Goal: Information Seeking & Learning: Check status

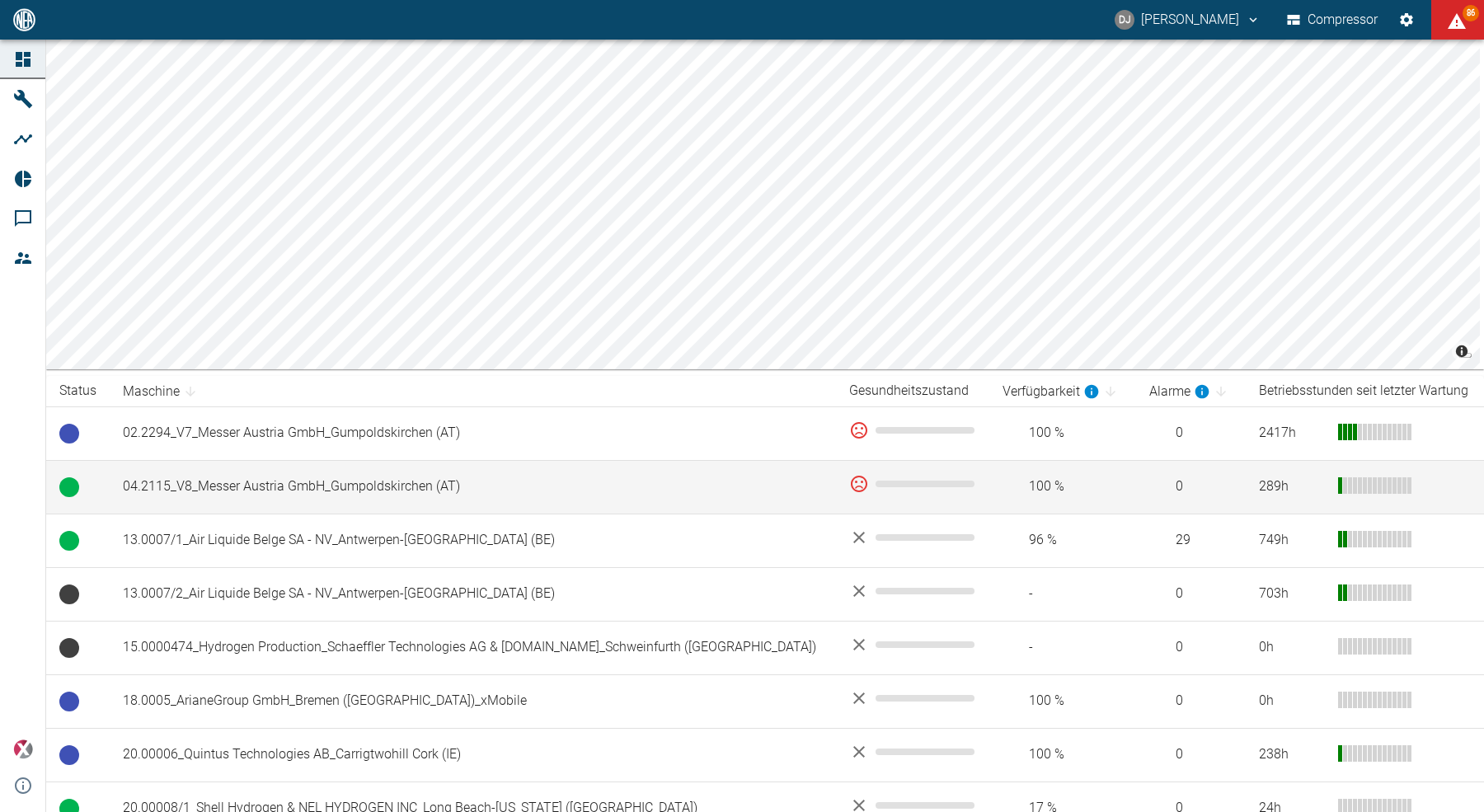
click at [349, 506] on td "04.2115_V8_Messer Austria GmbH_Gumpoldskirchen (AT)" at bounding box center [473, 487] width 727 height 54
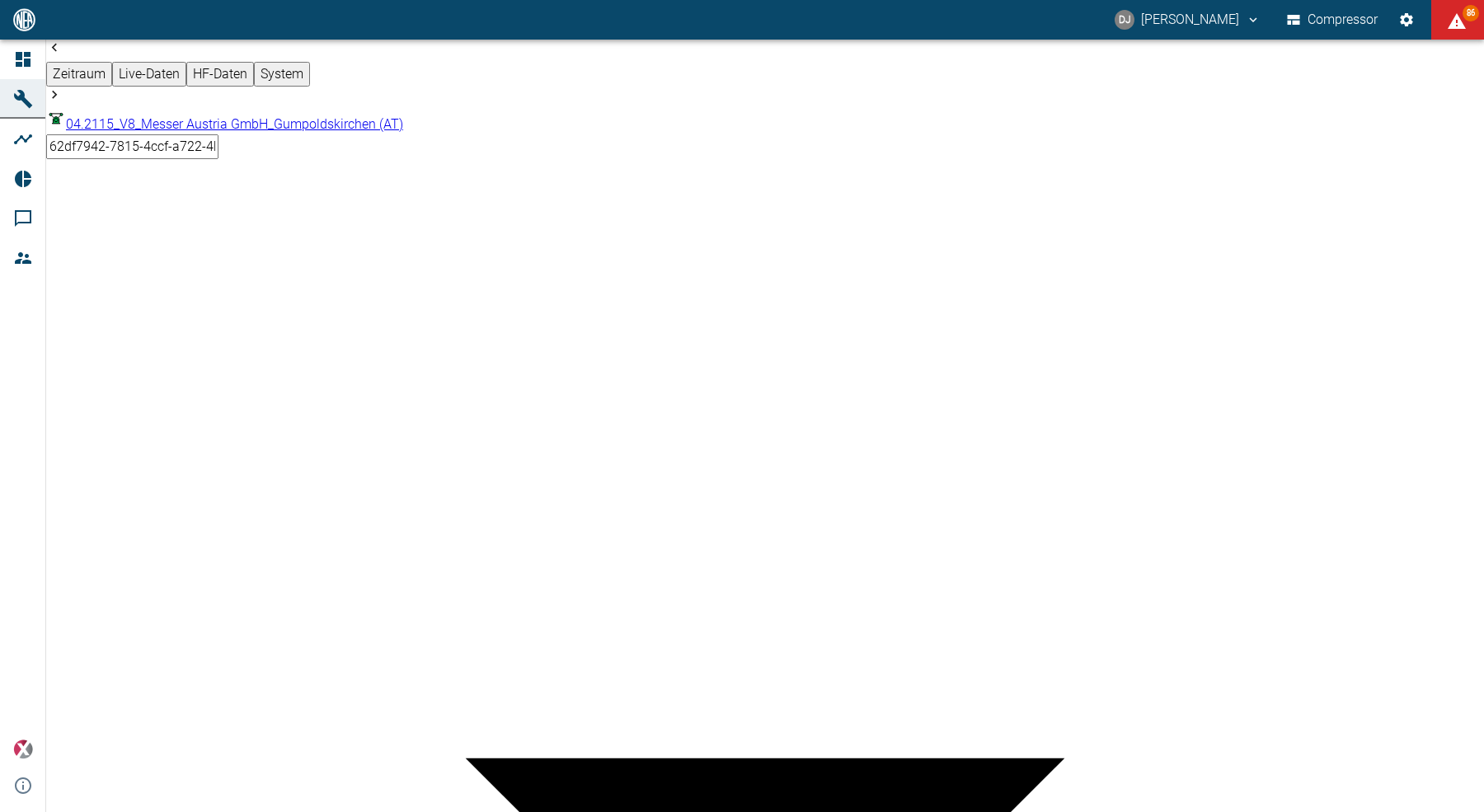
scroll to position [841, 0]
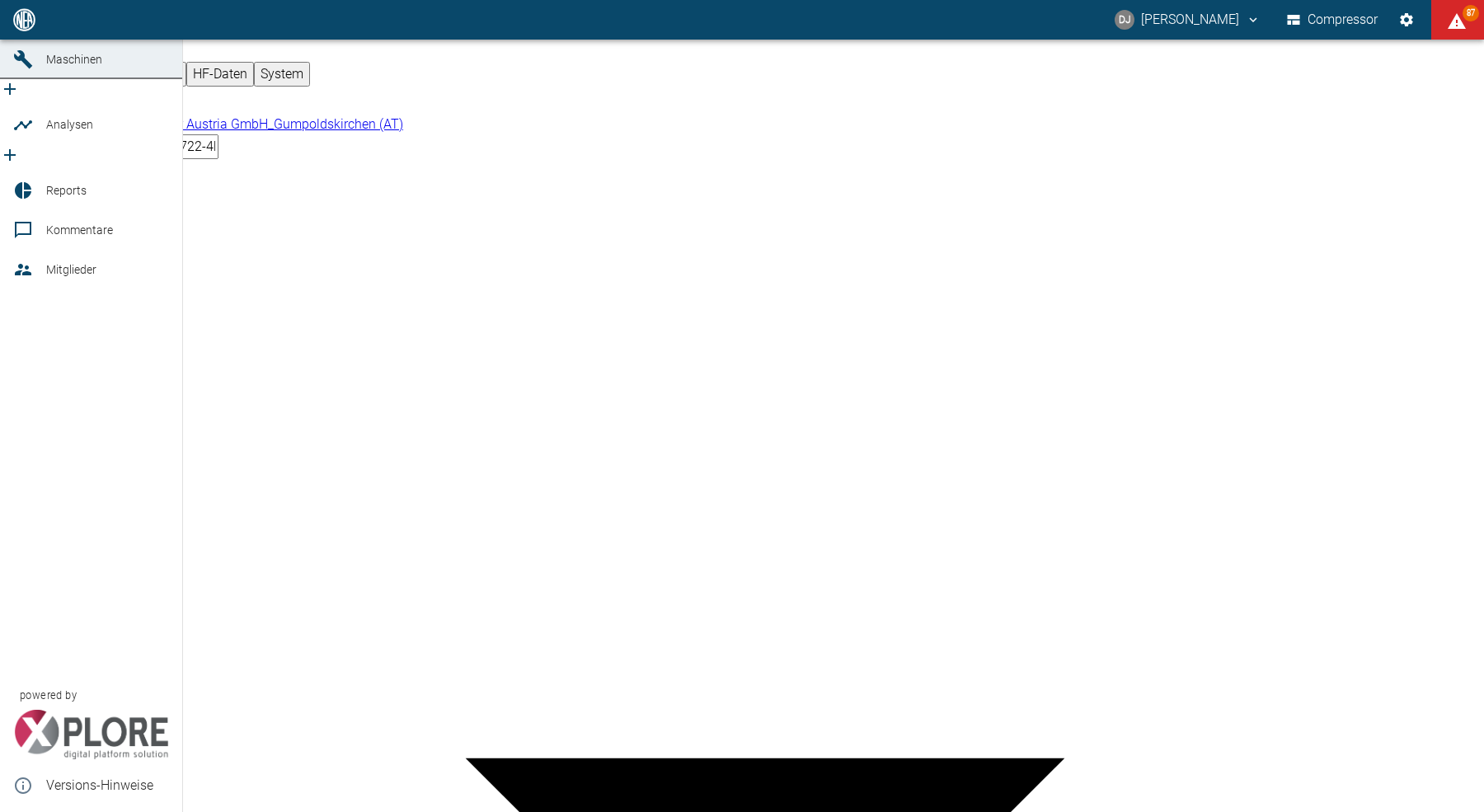
click at [19, 27] on icon at bounding box center [23, 19] width 15 height 15
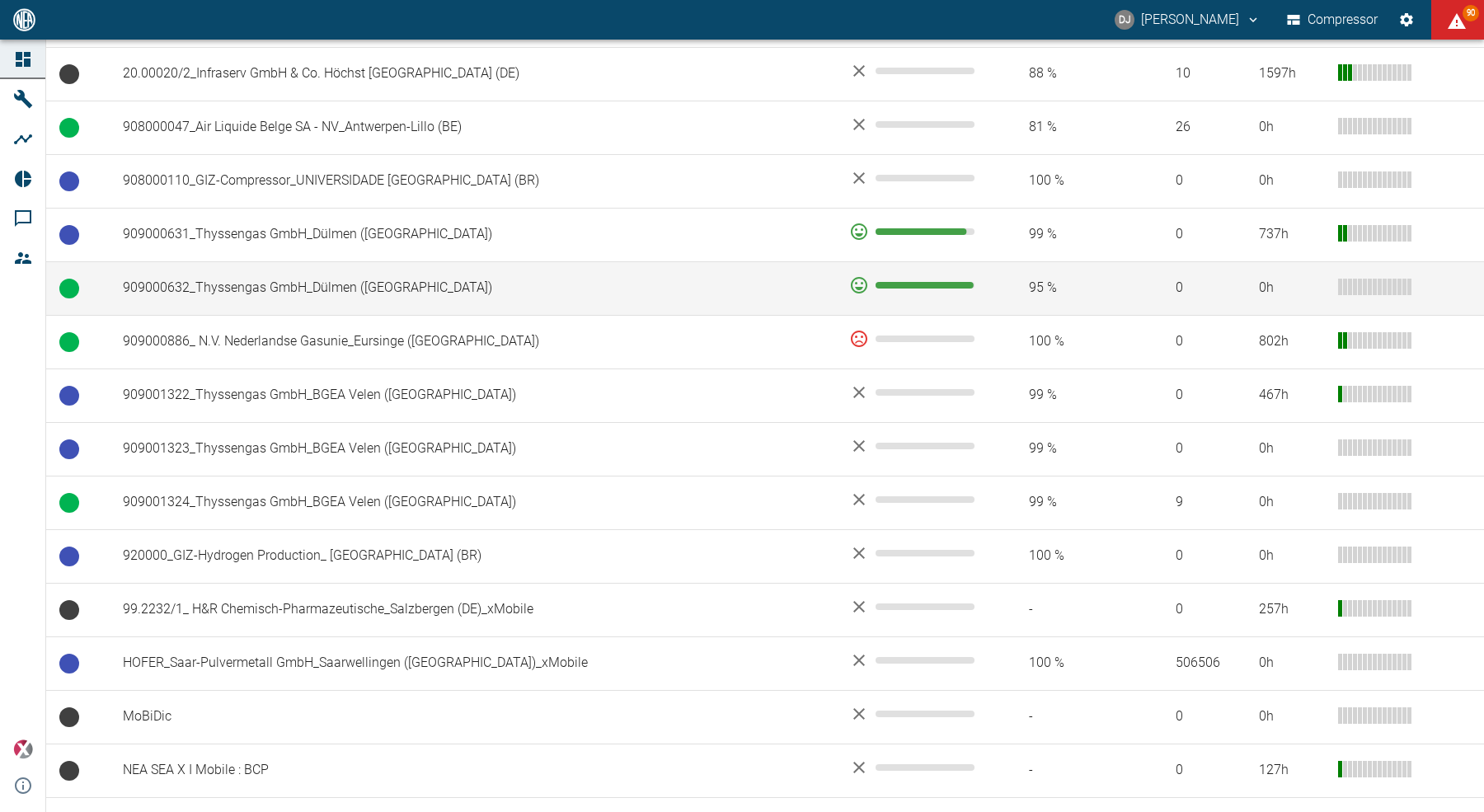
scroll to position [1139, 0]
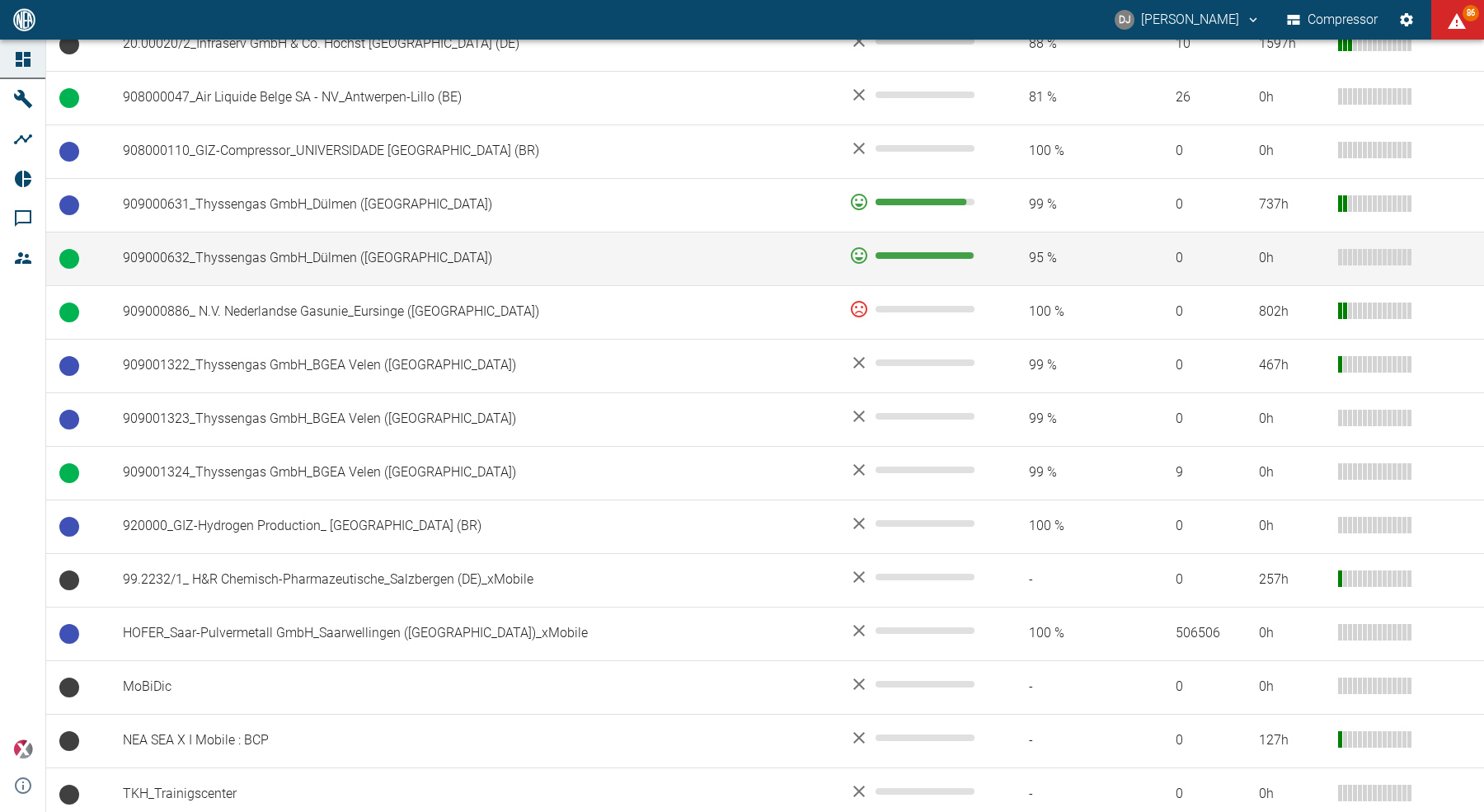
click at [274, 254] on td "909000632_Thyssengas GmbH_Dülmen ([GEOGRAPHIC_DATA])" at bounding box center [473, 258] width 727 height 54
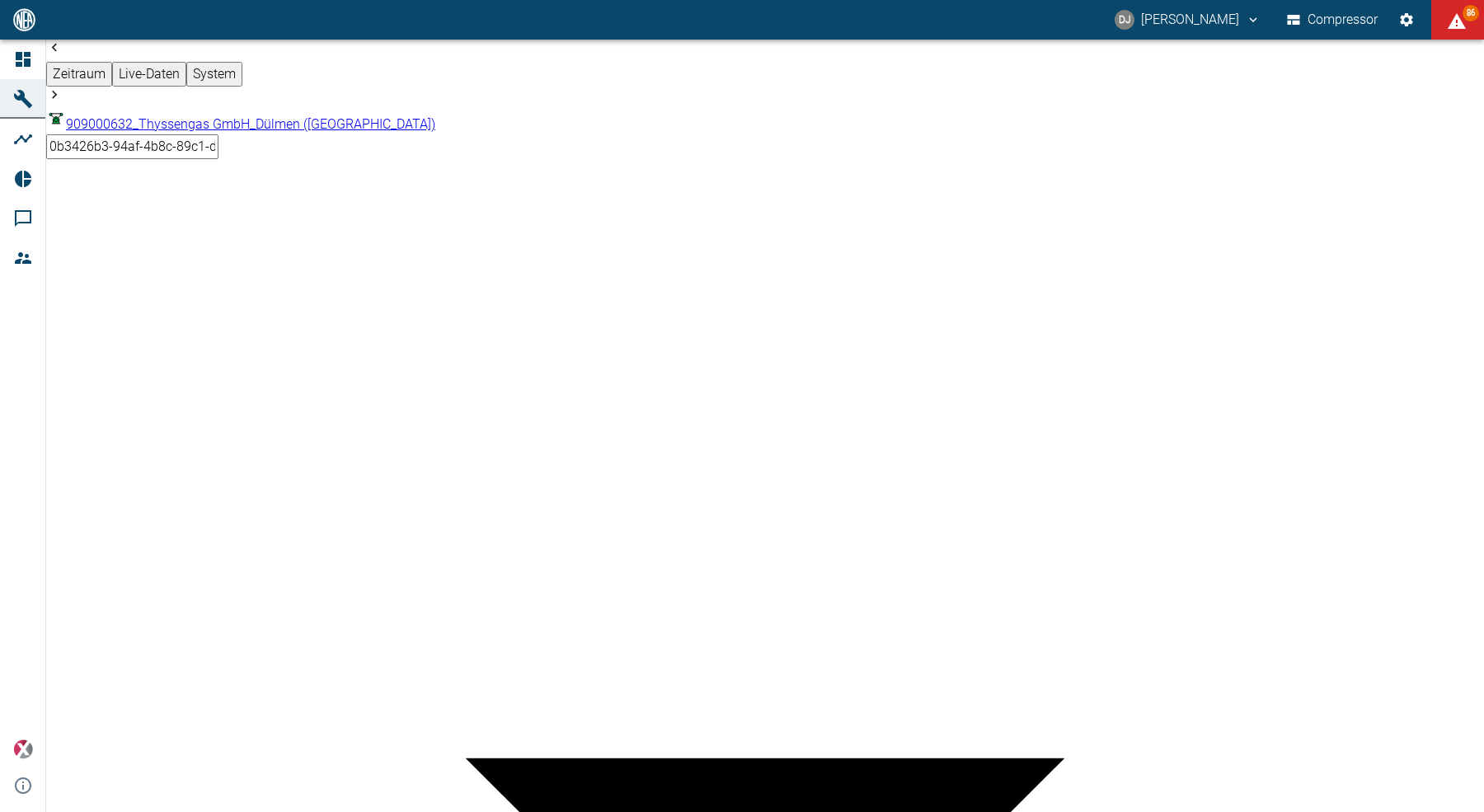
type input "2min"
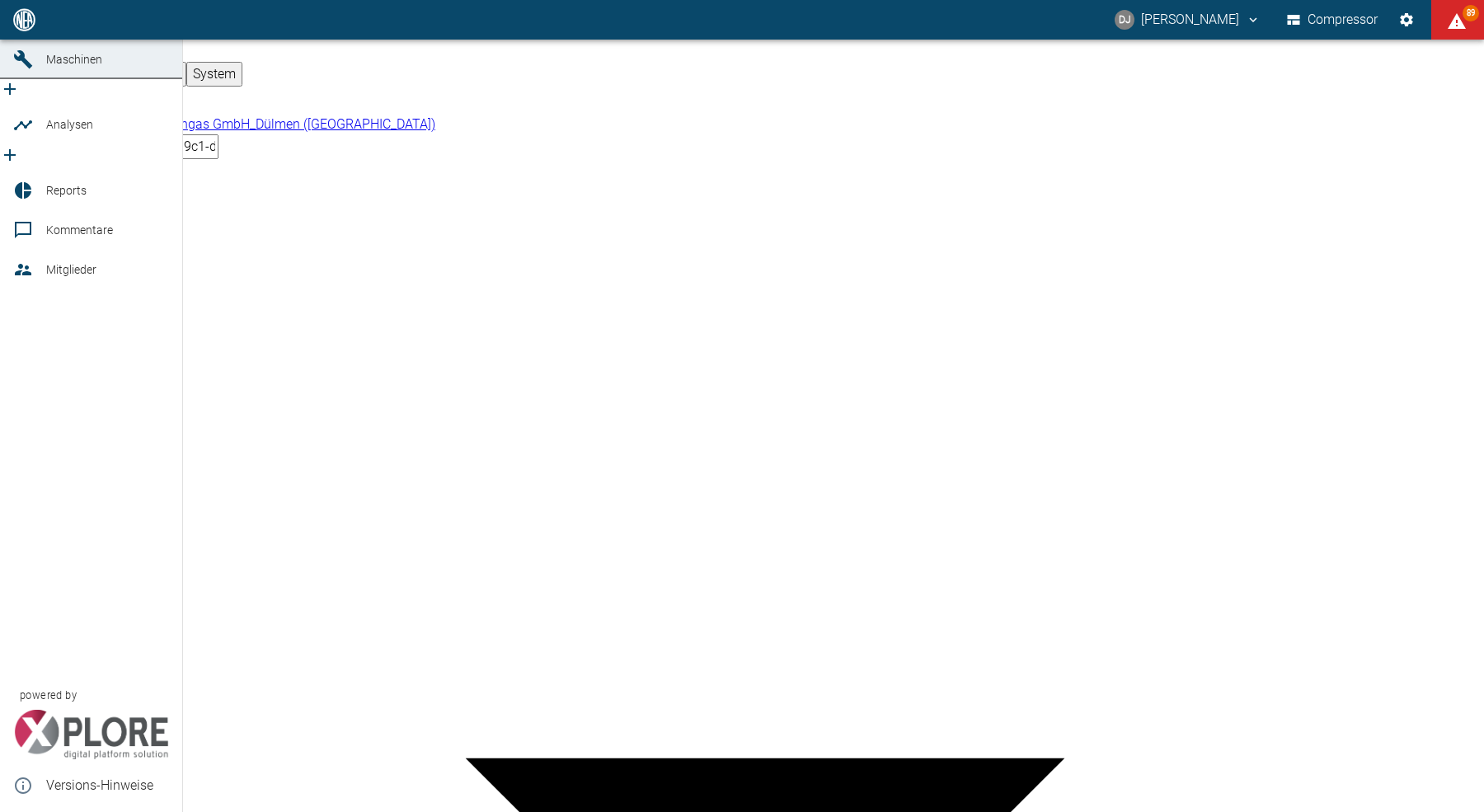
click at [24, 27] on icon at bounding box center [23, 19] width 15 height 15
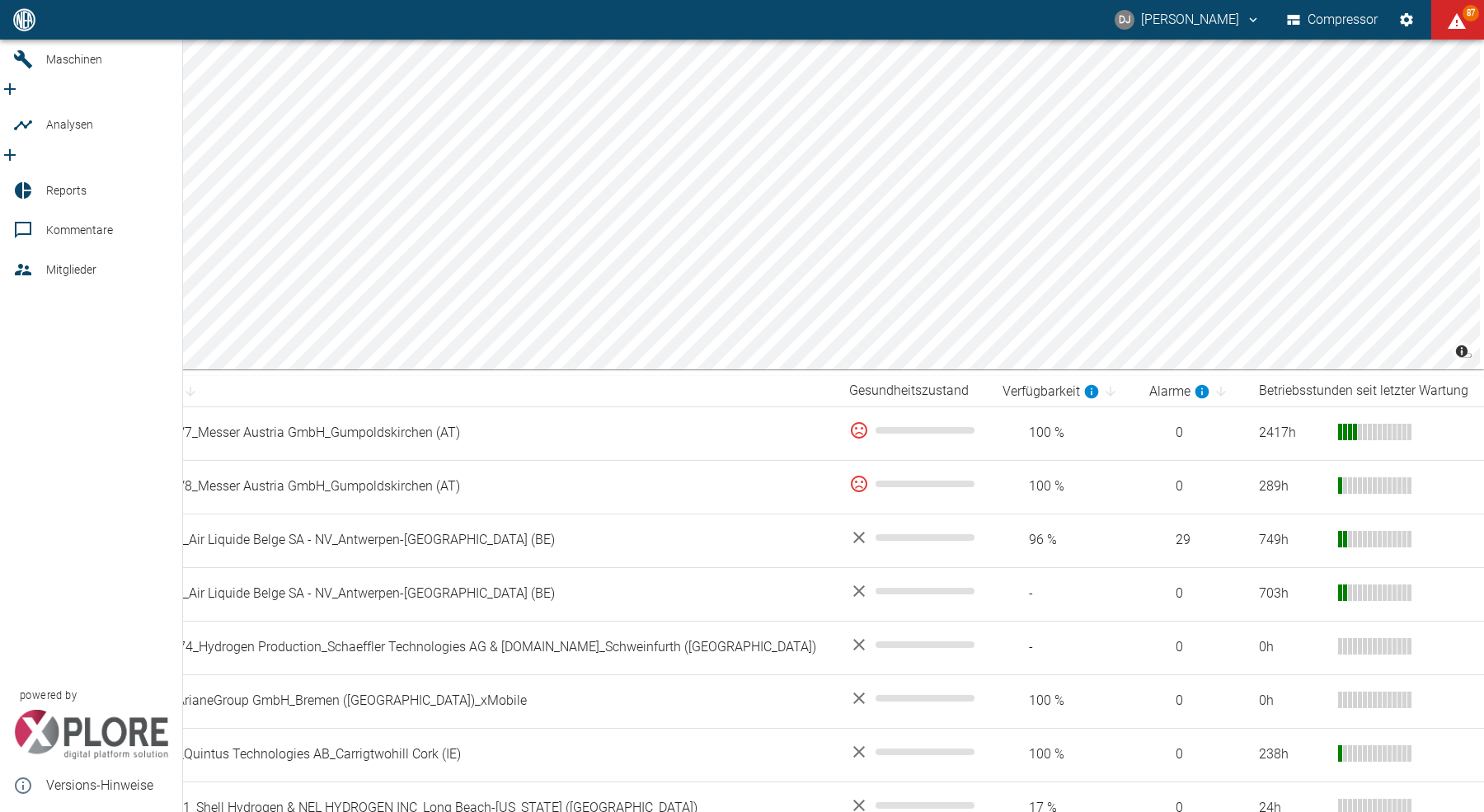
click at [32, 40] on link "Dashboard" at bounding box center [91, 20] width 183 height 40
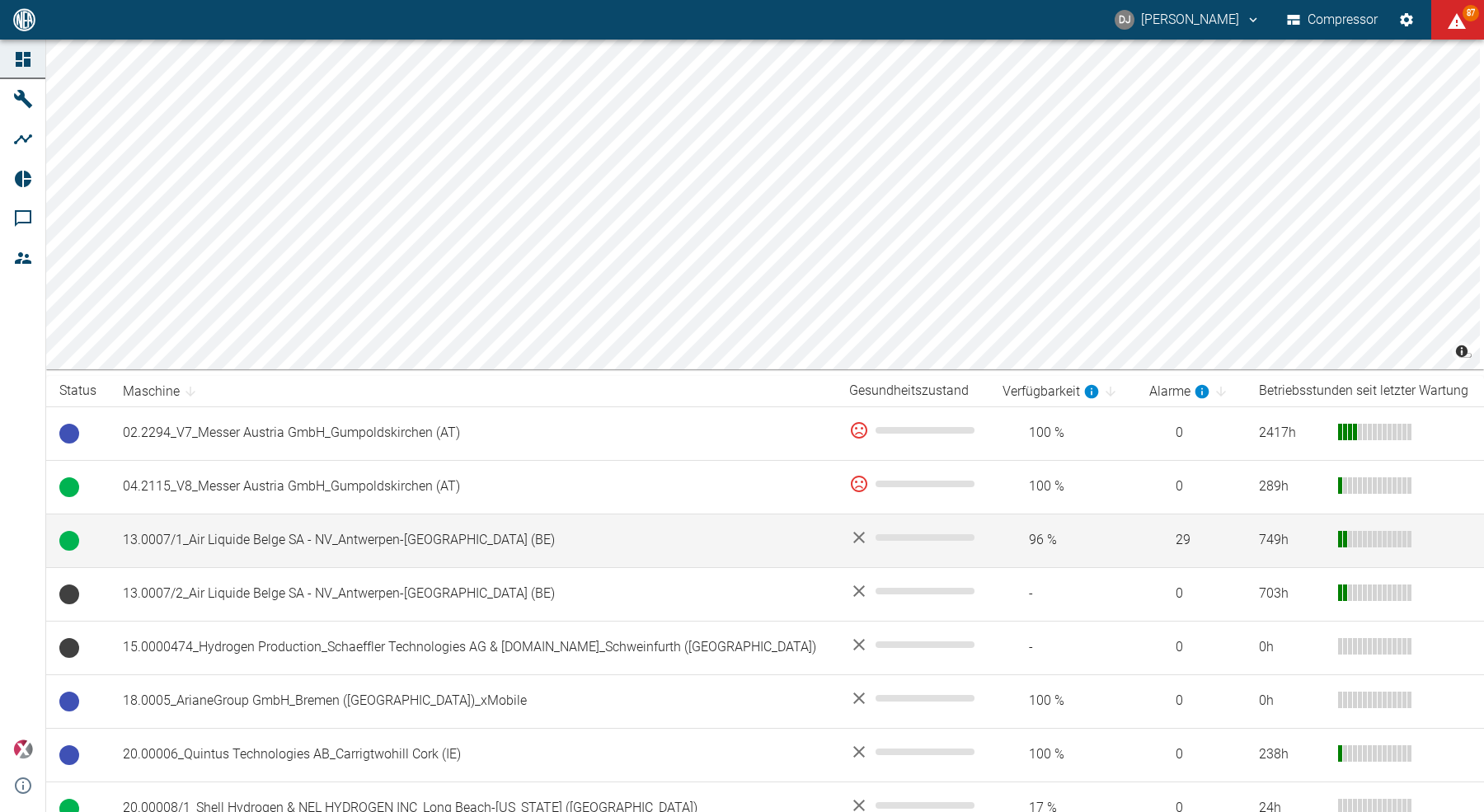
click at [315, 549] on td "13.0007/1_Air Liquide Belge SA - NV_Antwerpen-[GEOGRAPHIC_DATA] (BE)" at bounding box center [473, 541] width 727 height 54
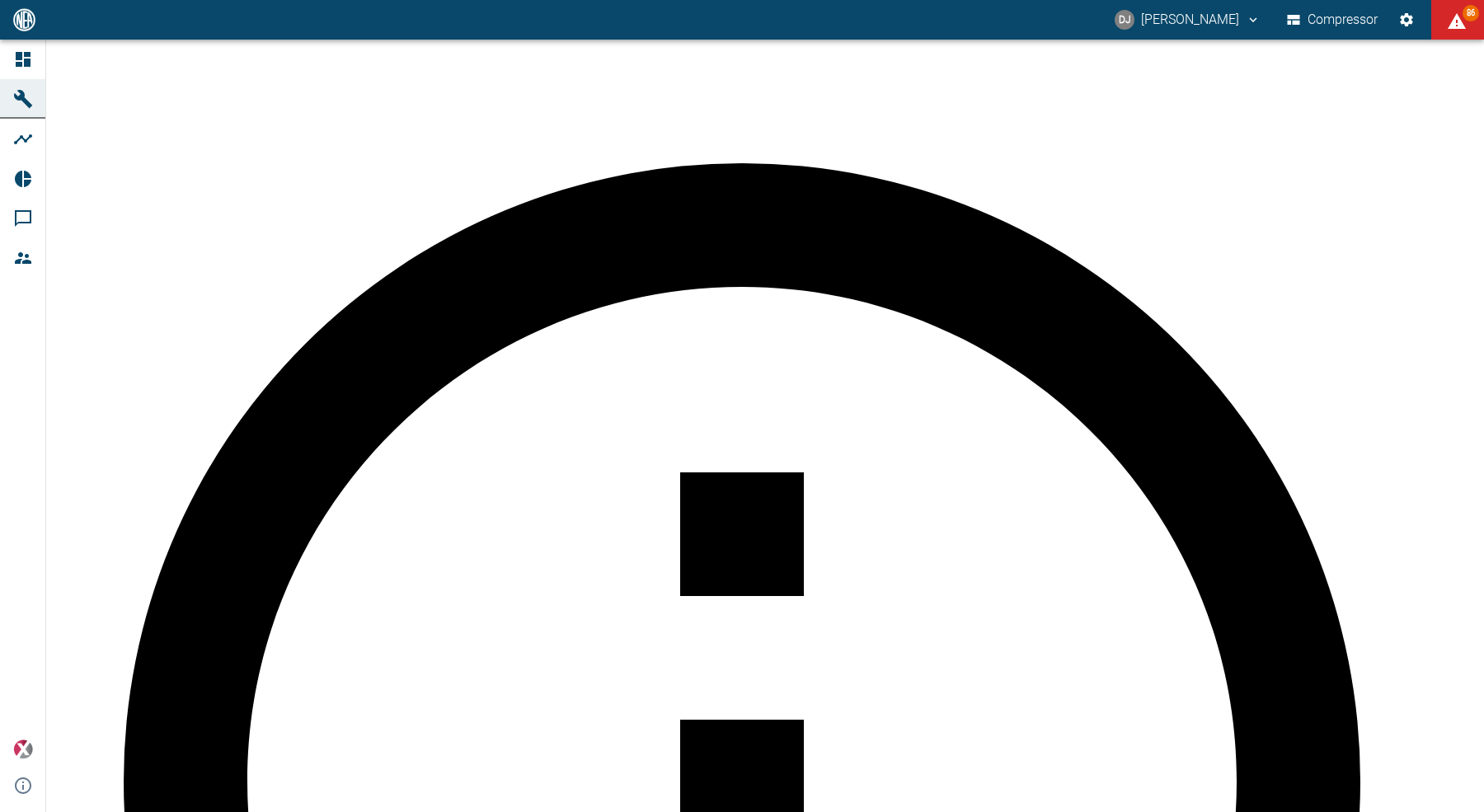
scroll to position [228, 0]
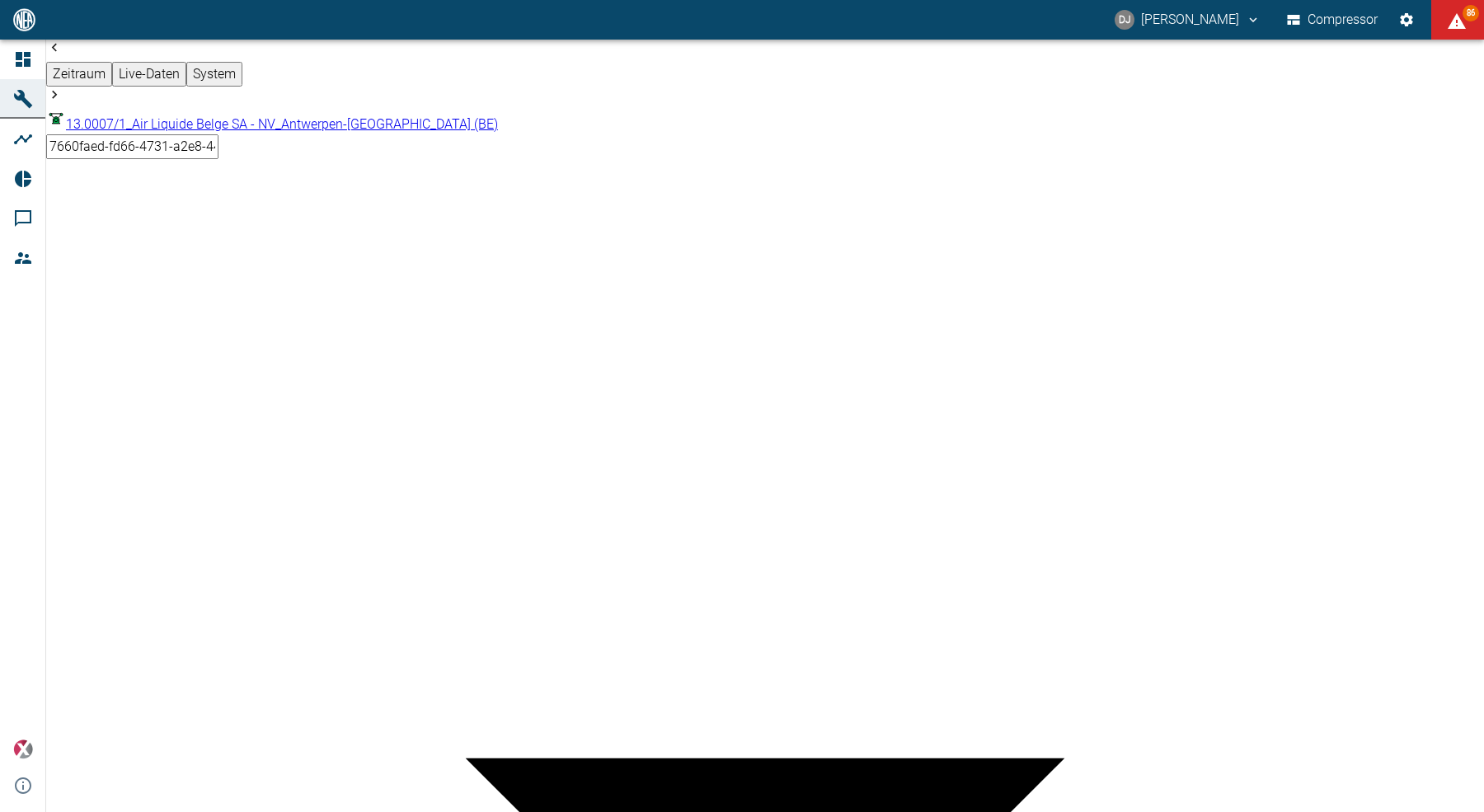
drag, startPoint x: 709, startPoint y: 377, endPoint x: 786, endPoint y: 379, distance: 77.0
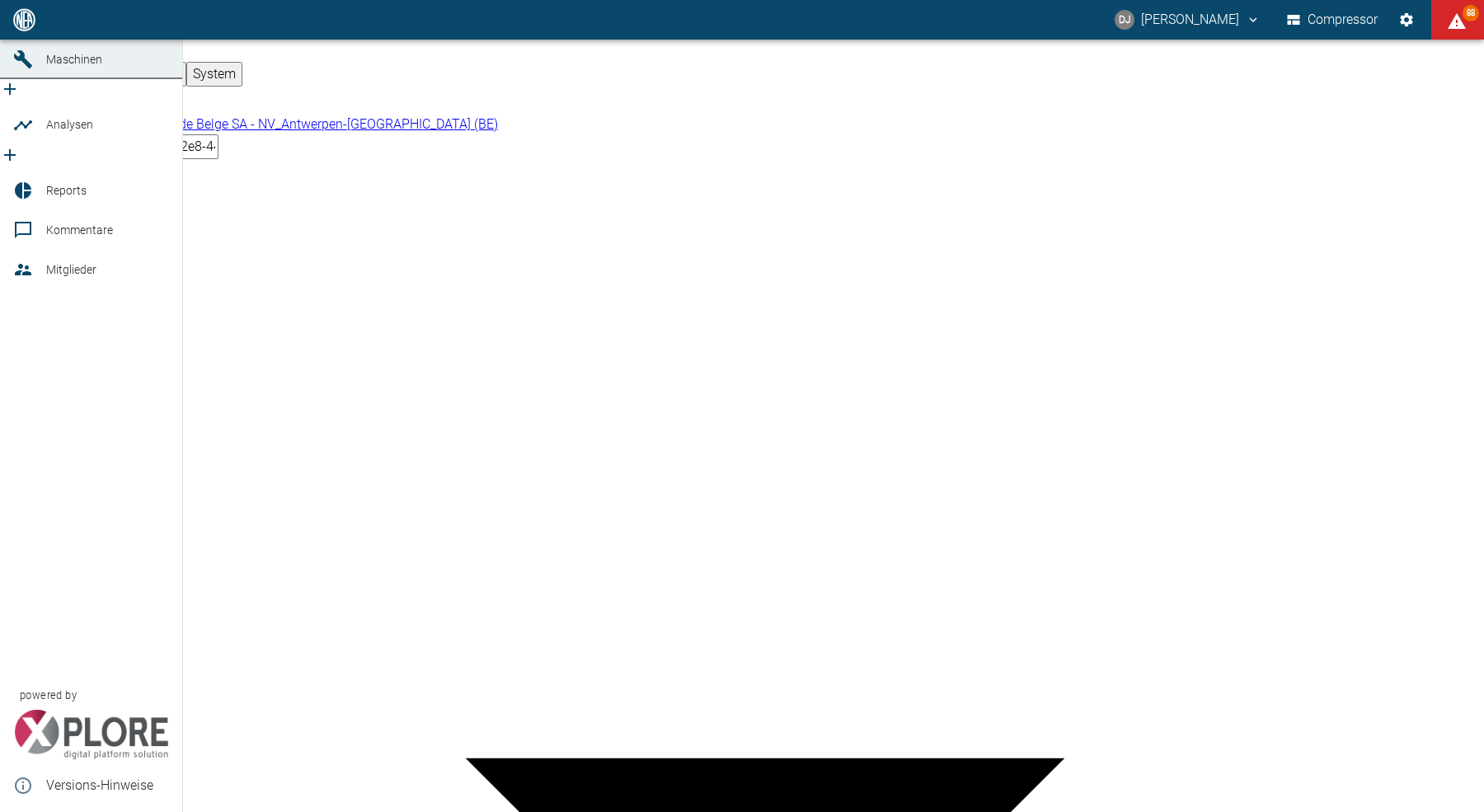
click at [17, 27] on icon at bounding box center [23, 19] width 15 height 15
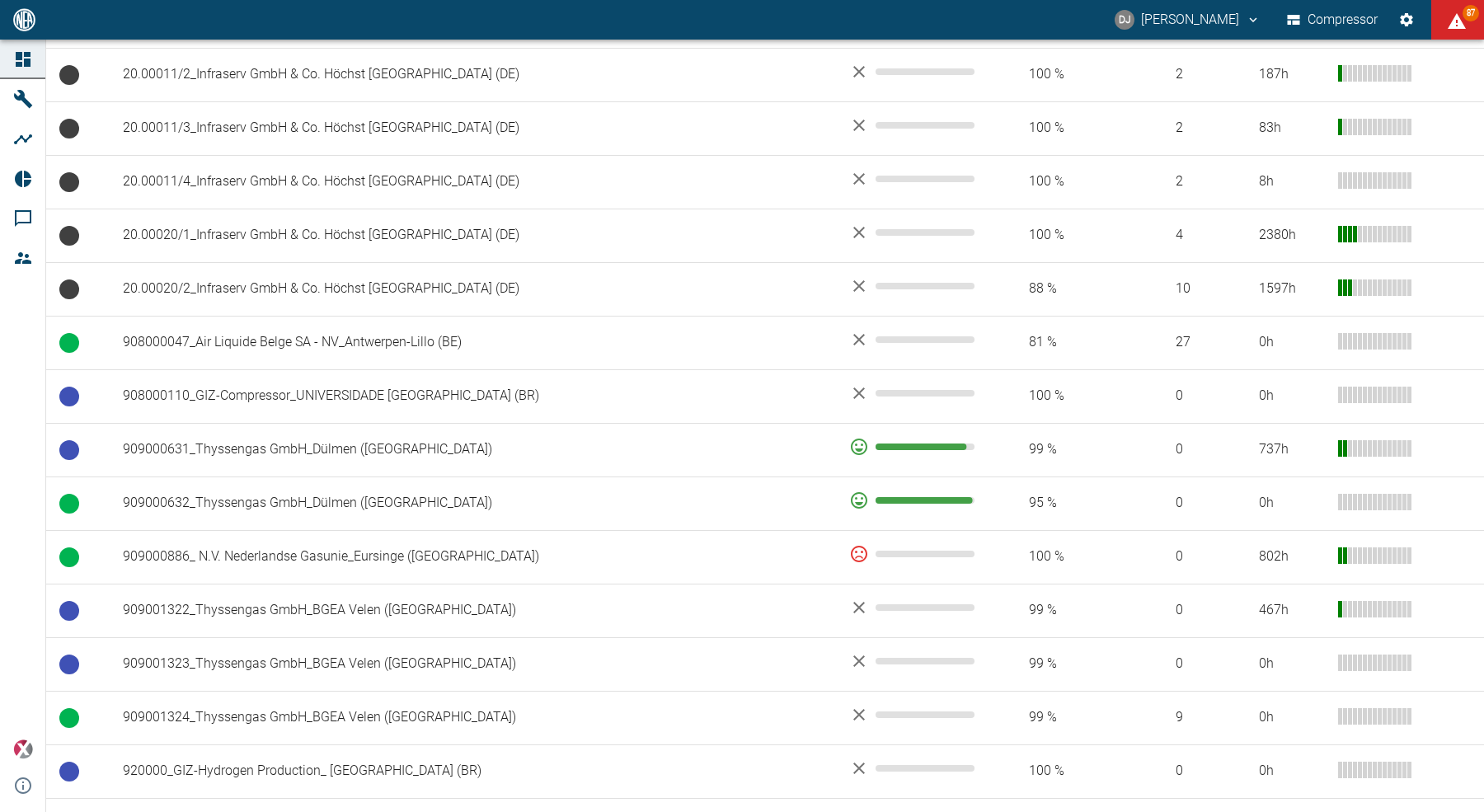
scroll to position [895, 0]
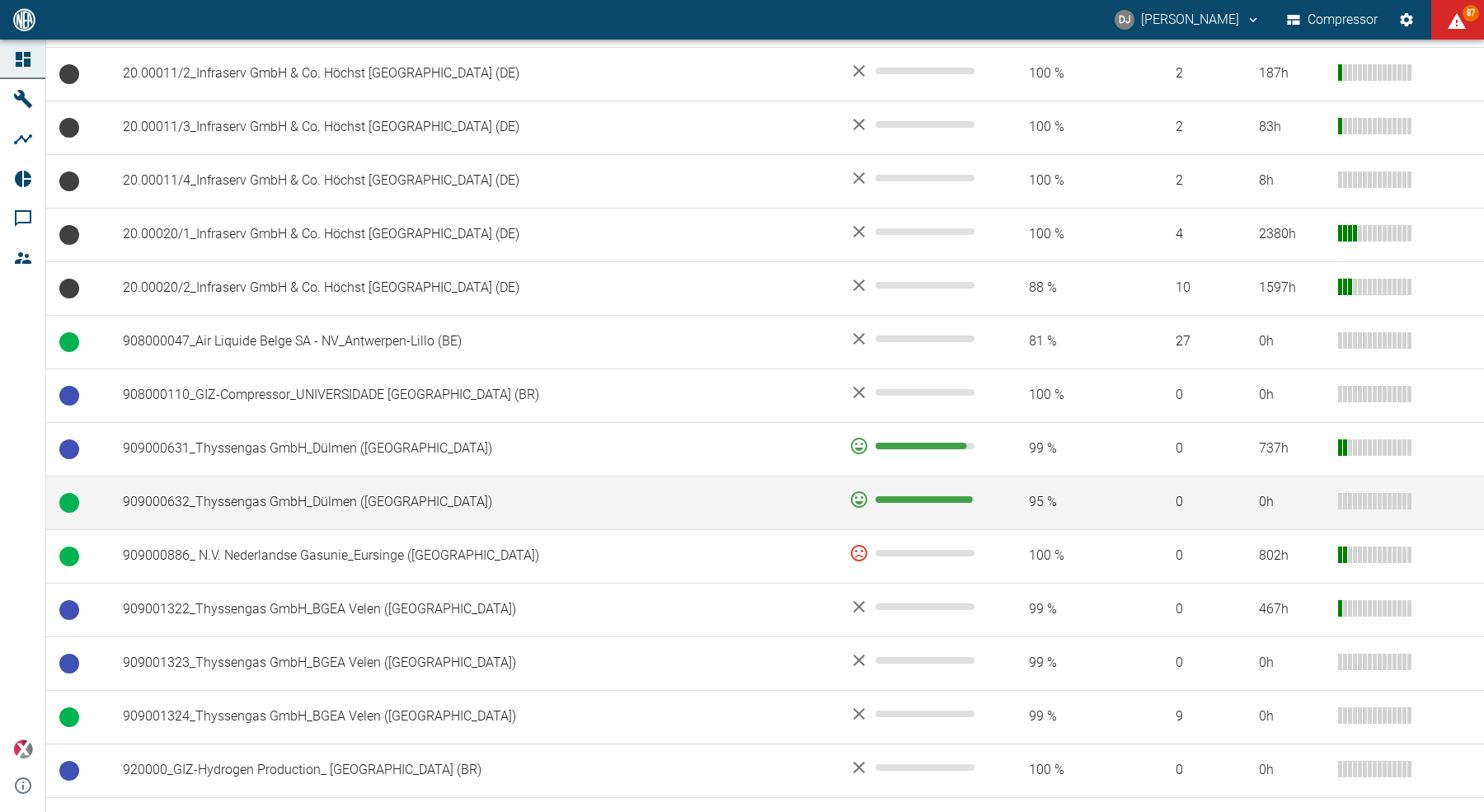
click at [396, 499] on td "909000632_Thyssengas GmbH_Dülmen ([GEOGRAPHIC_DATA])" at bounding box center [473, 503] width 727 height 54
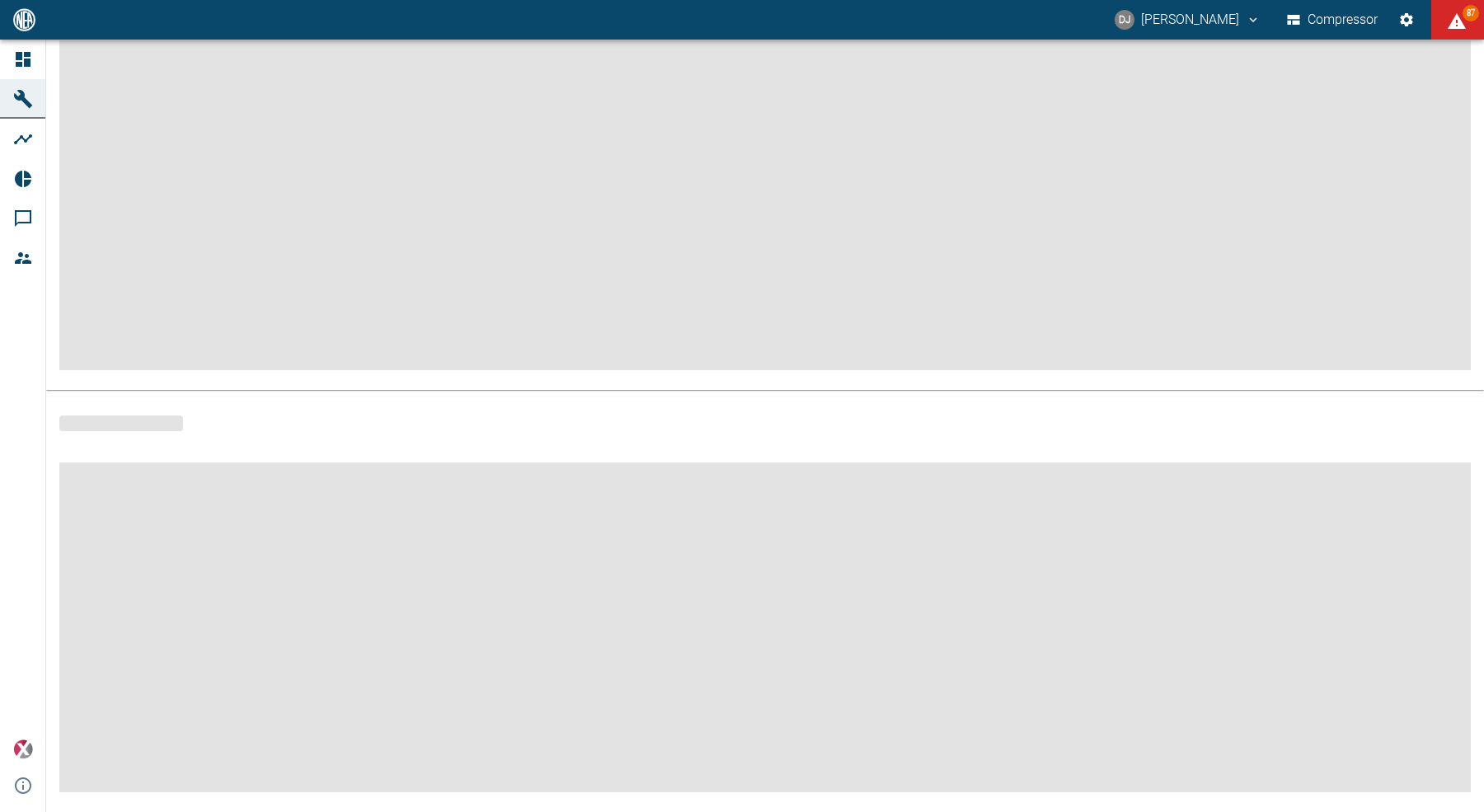
scroll to position [148, 0]
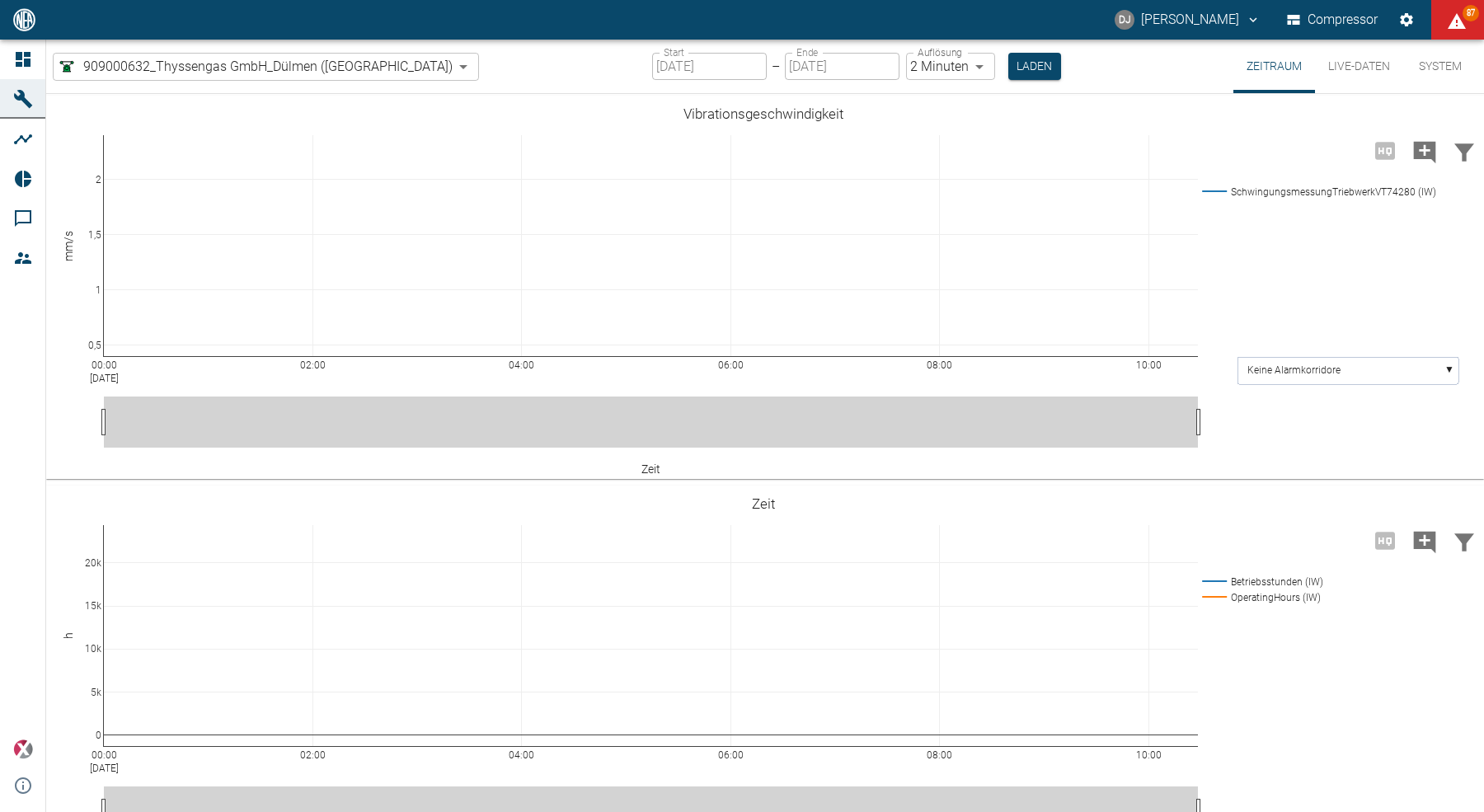
type input "2min"
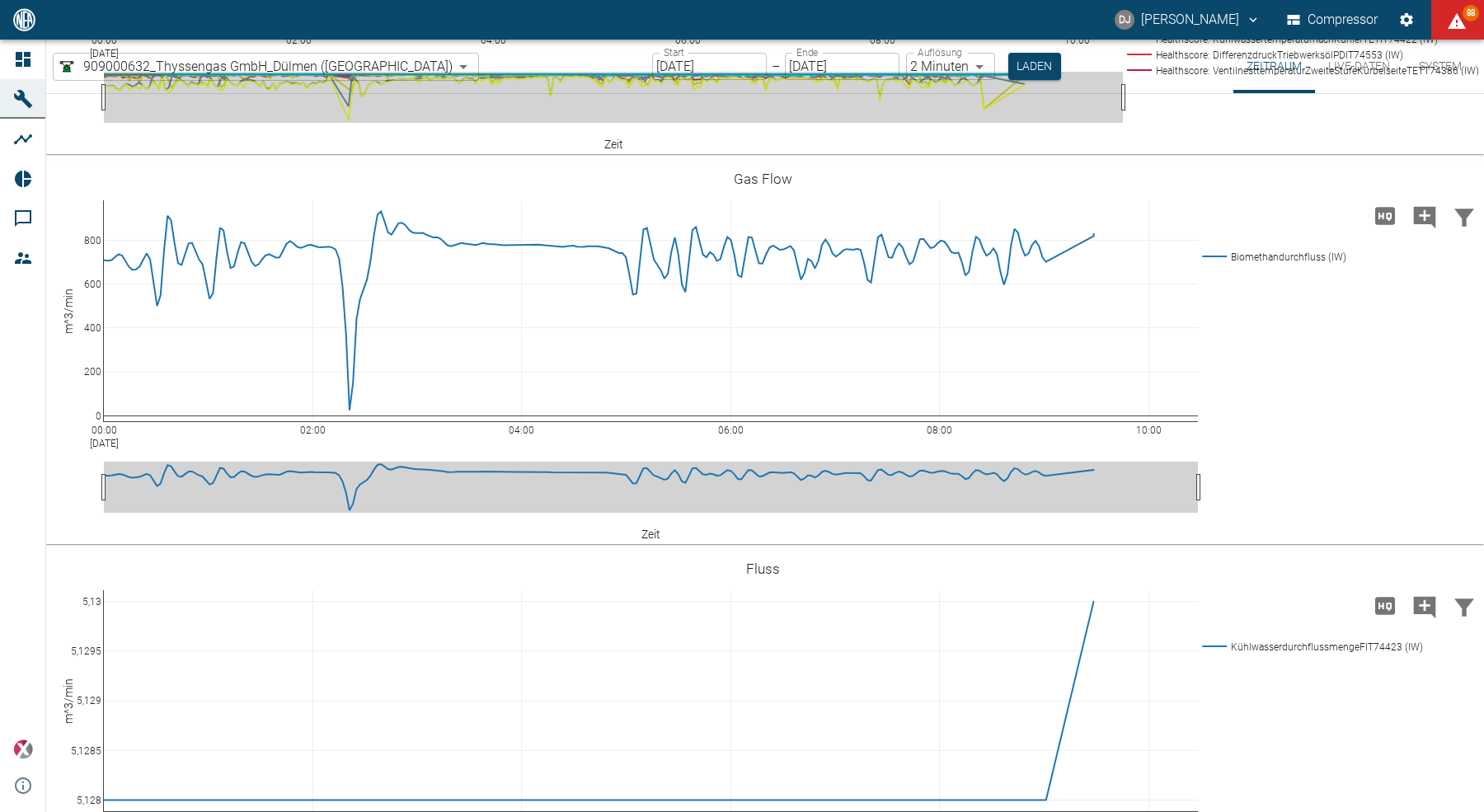
scroll to position [3679, 0]
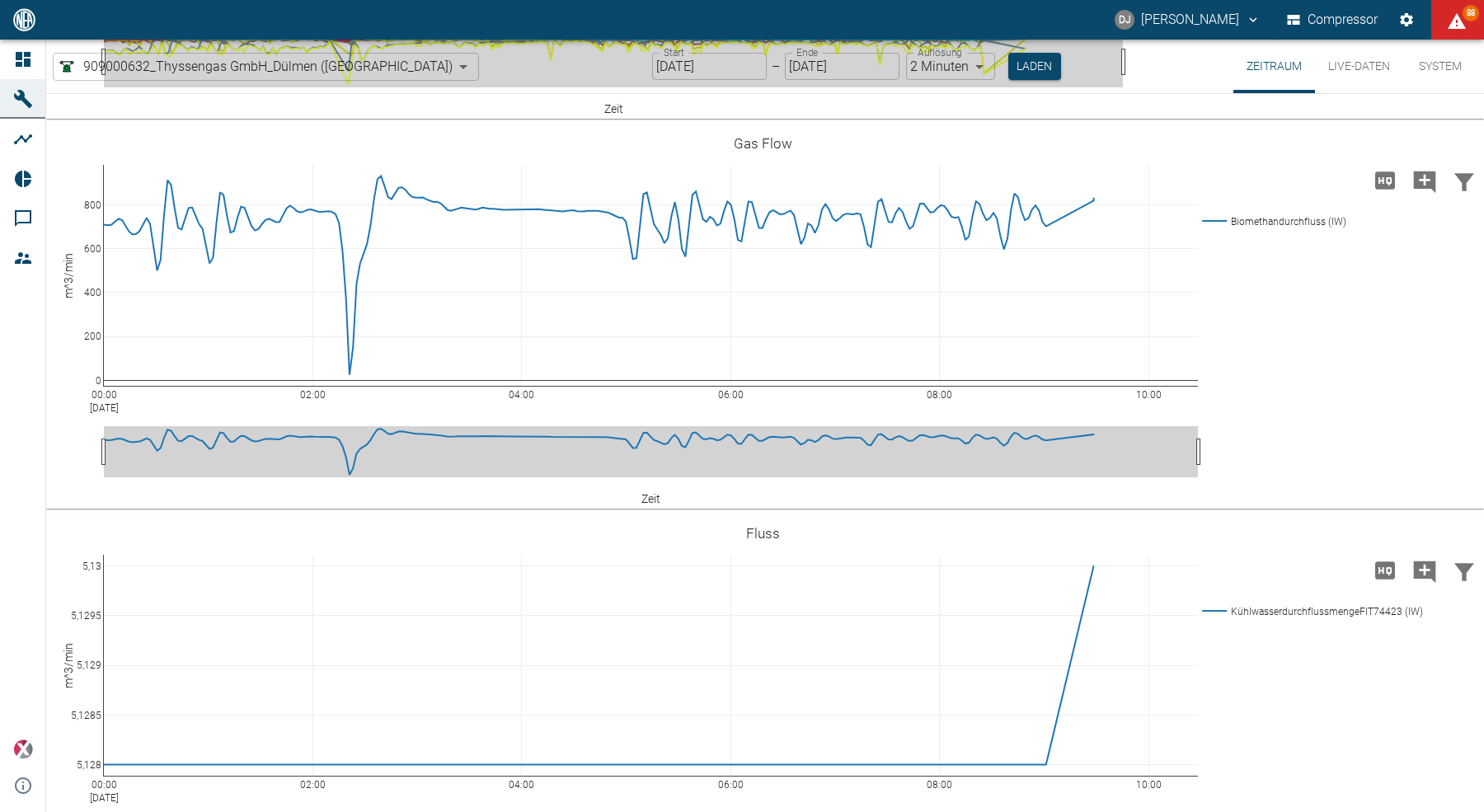
drag, startPoint x: 329, startPoint y: 404, endPoint x: 382, endPoint y: 404, distance: 53.0
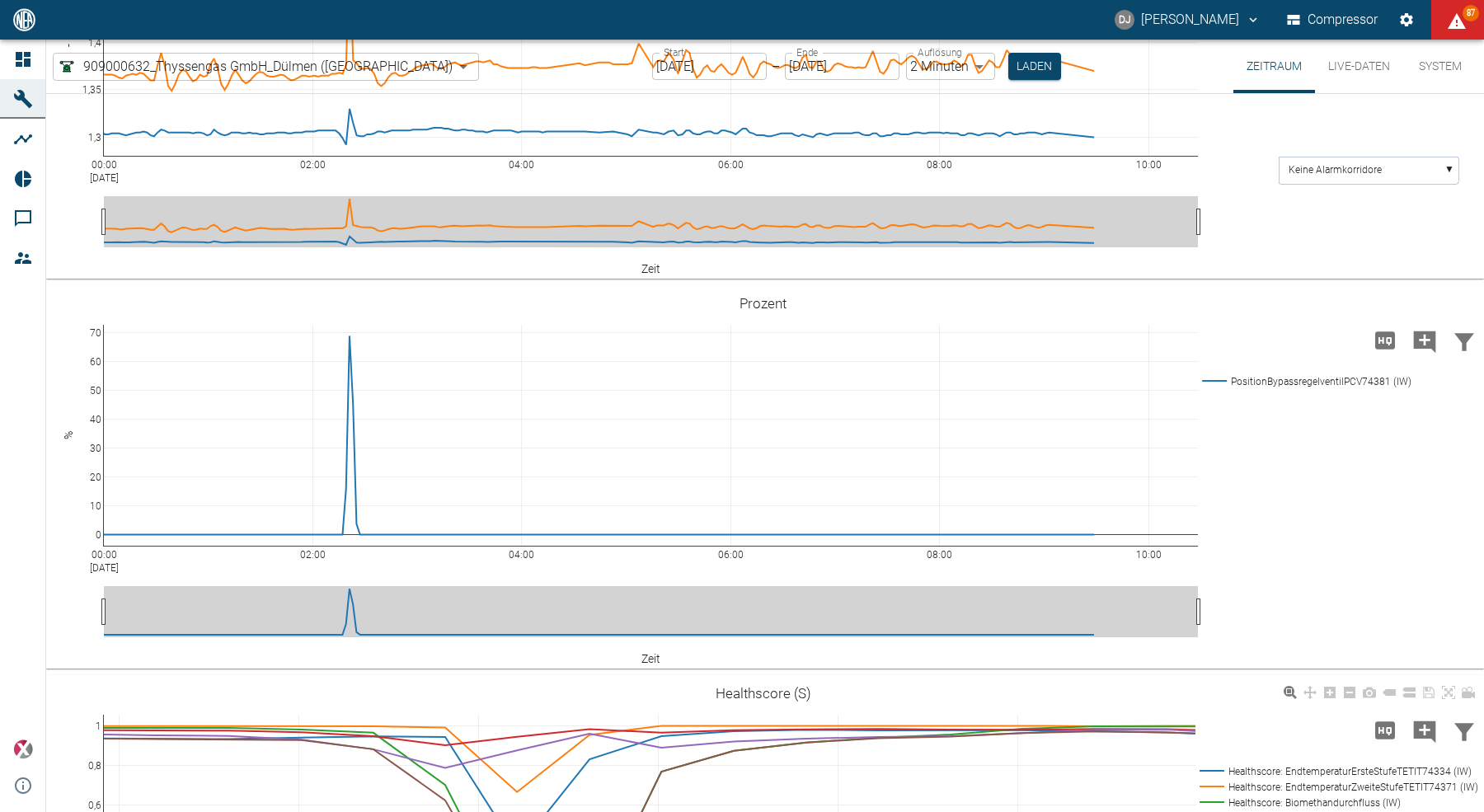
scroll to position [0, 0]
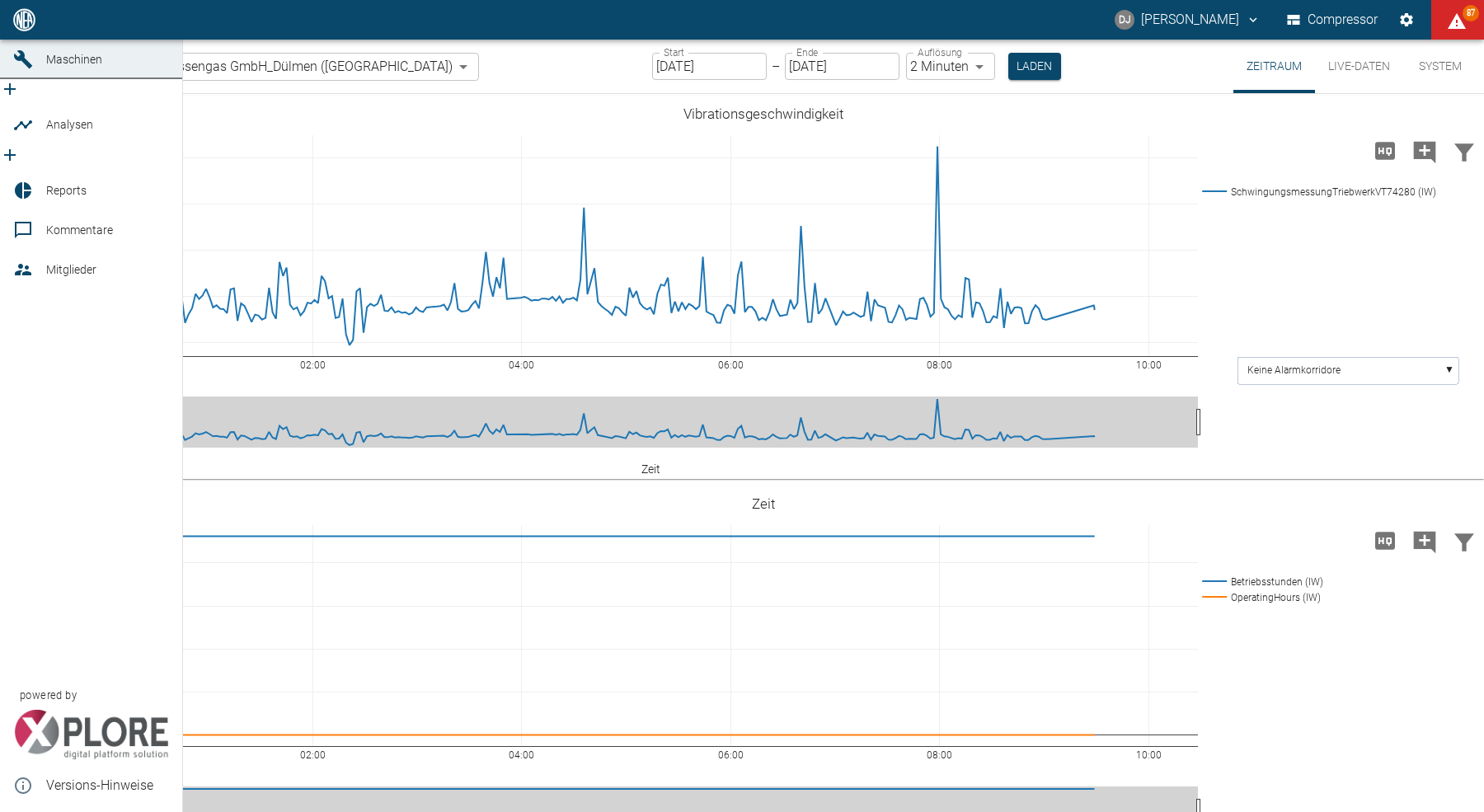
click at [25, 27] on icon at bounding box center [23, 19] width 15 height 15
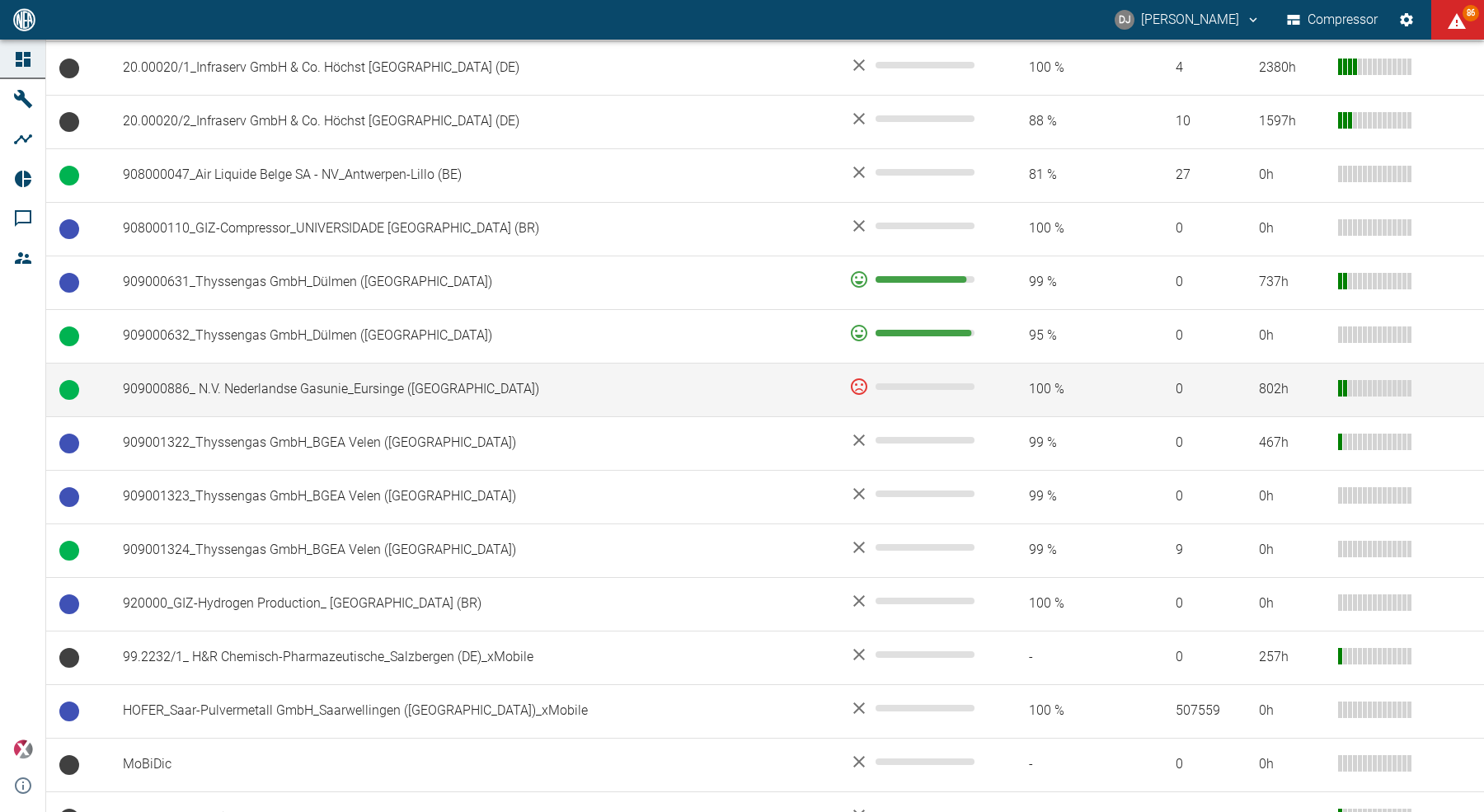
scroll to position [1068, 0]
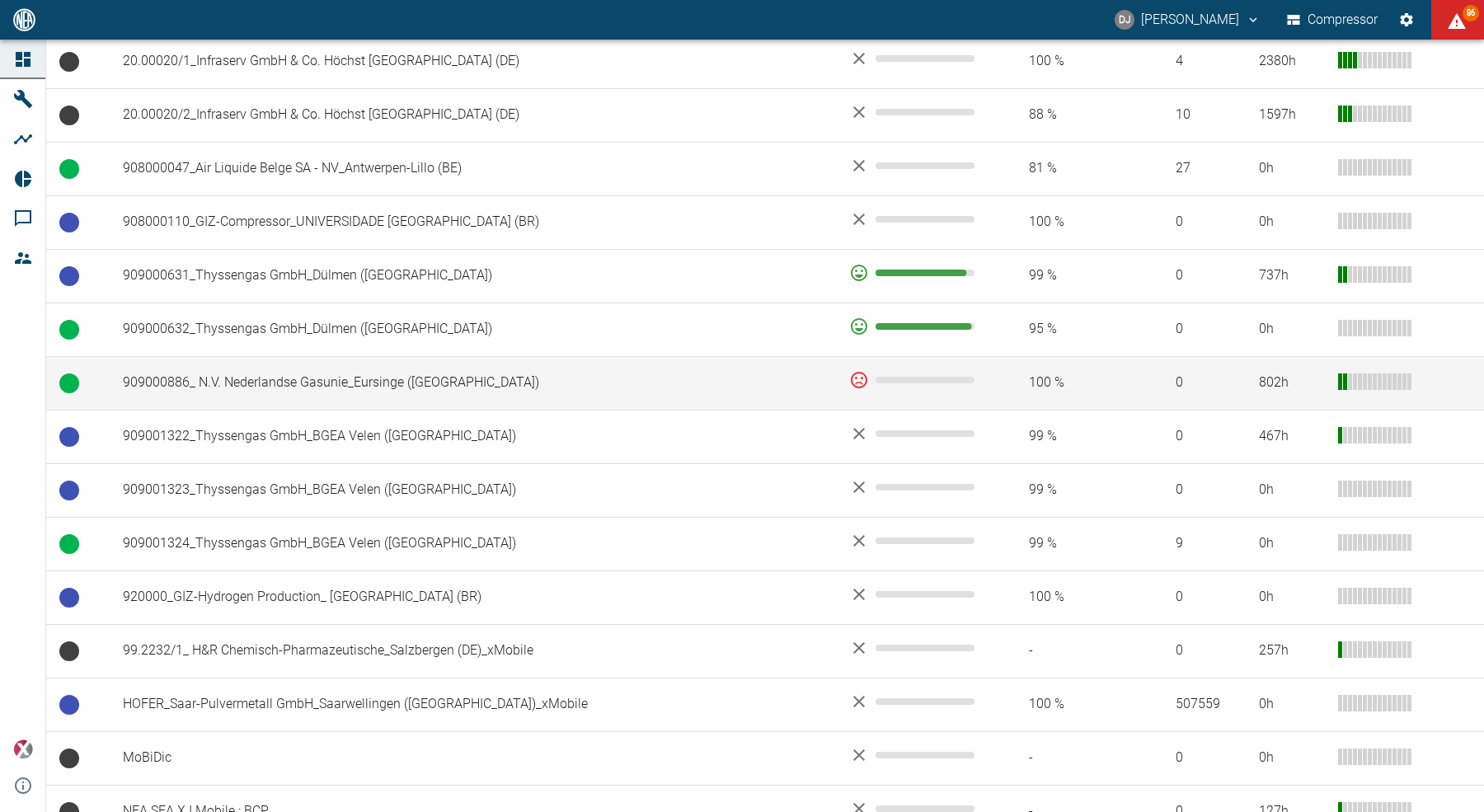
click at [308, 380] on td "909000886_ N.V. Nederlandse Gasunie_Eursinge ([GEOGRAPHIC_DATA])" at bounding box center [473, 383] width 727 height 54
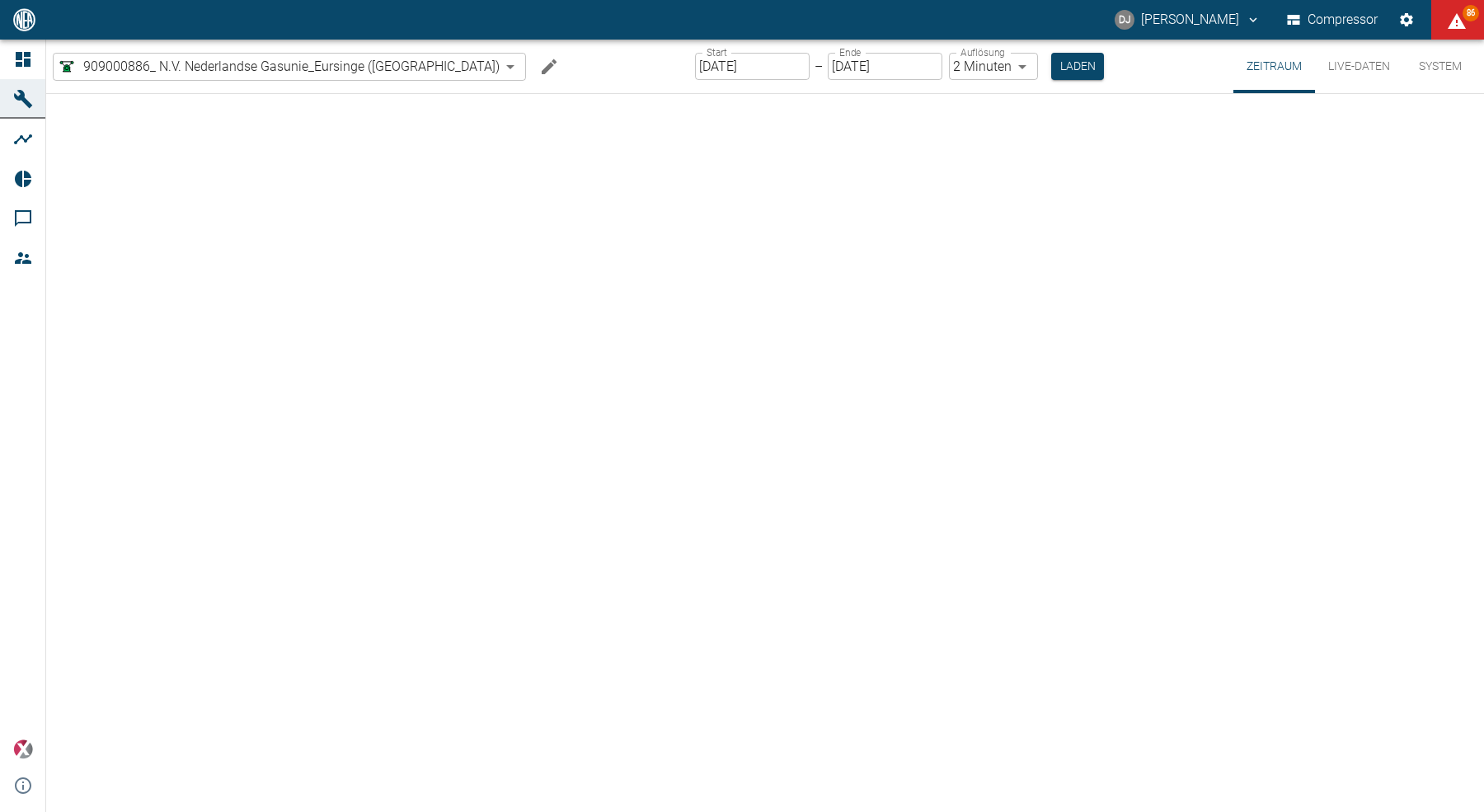
type input "2min"
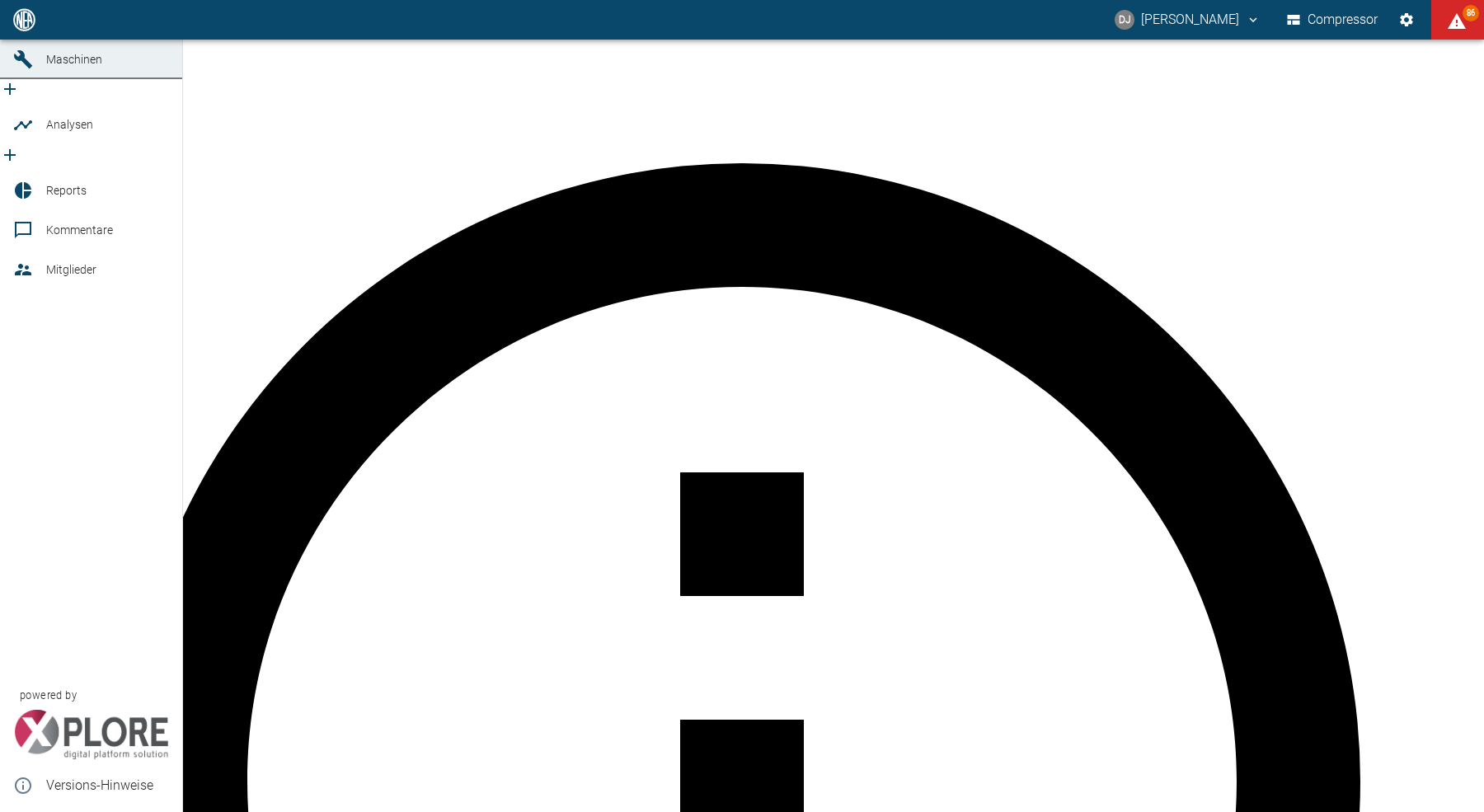
click at [22, 30] on icon at bounding box center [23, 20] width 20 height 20
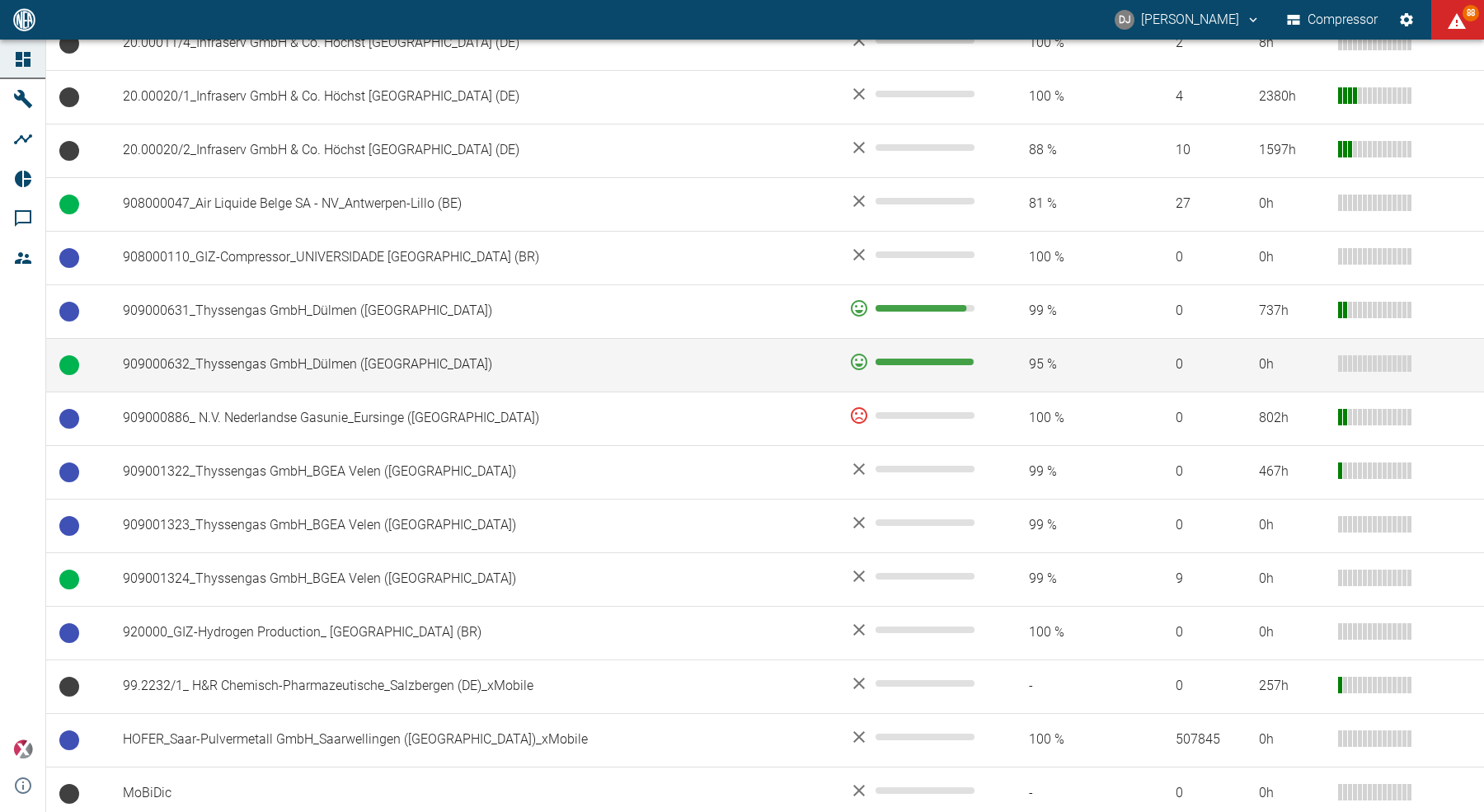
scroll to position [1036, 0]
